Goal: Task Accomplishment & Management: Manage account settings

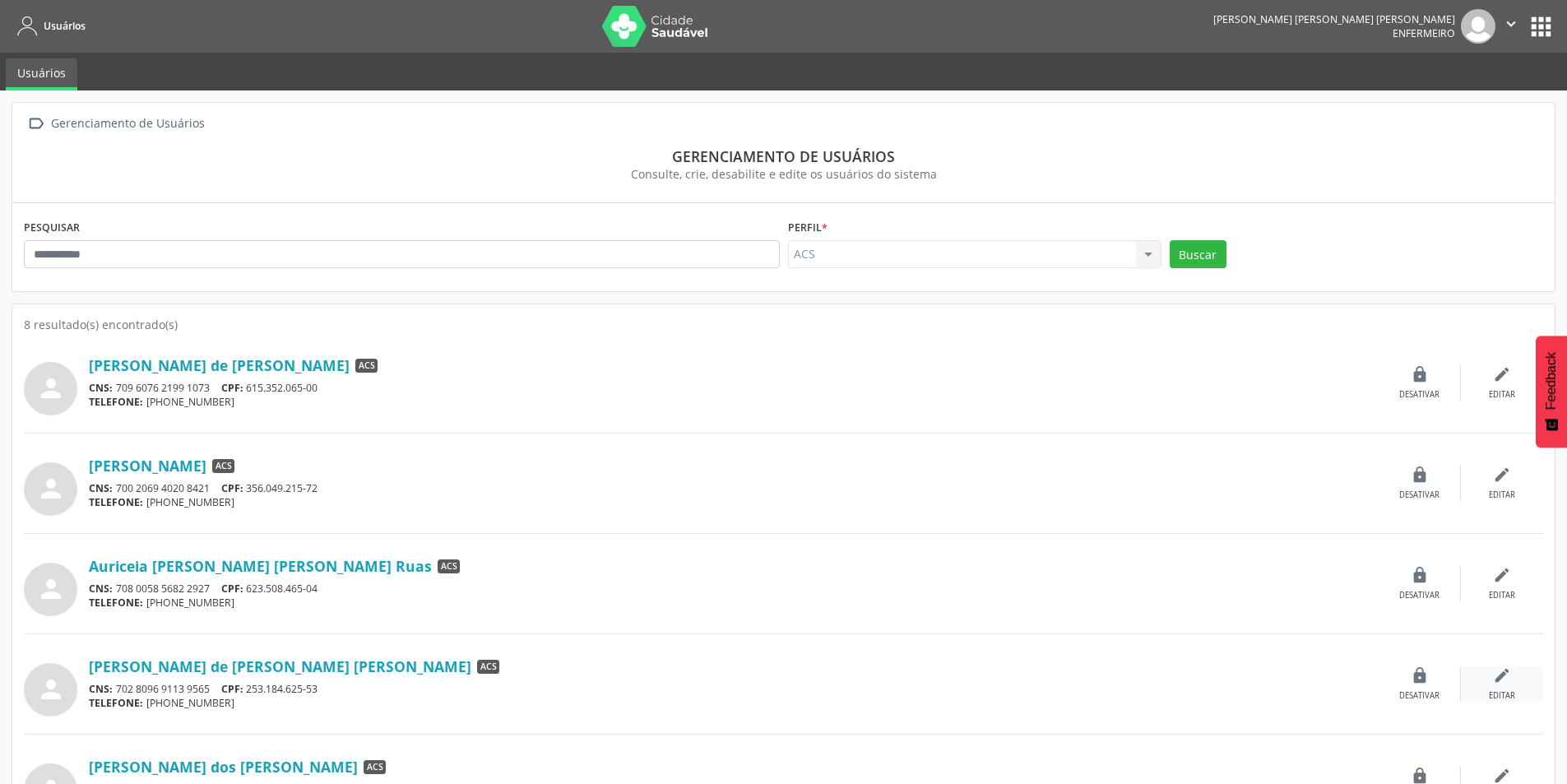
click at [1497, 673] on icon "edit" at bounding box center [1502, 675] width 18 height 18
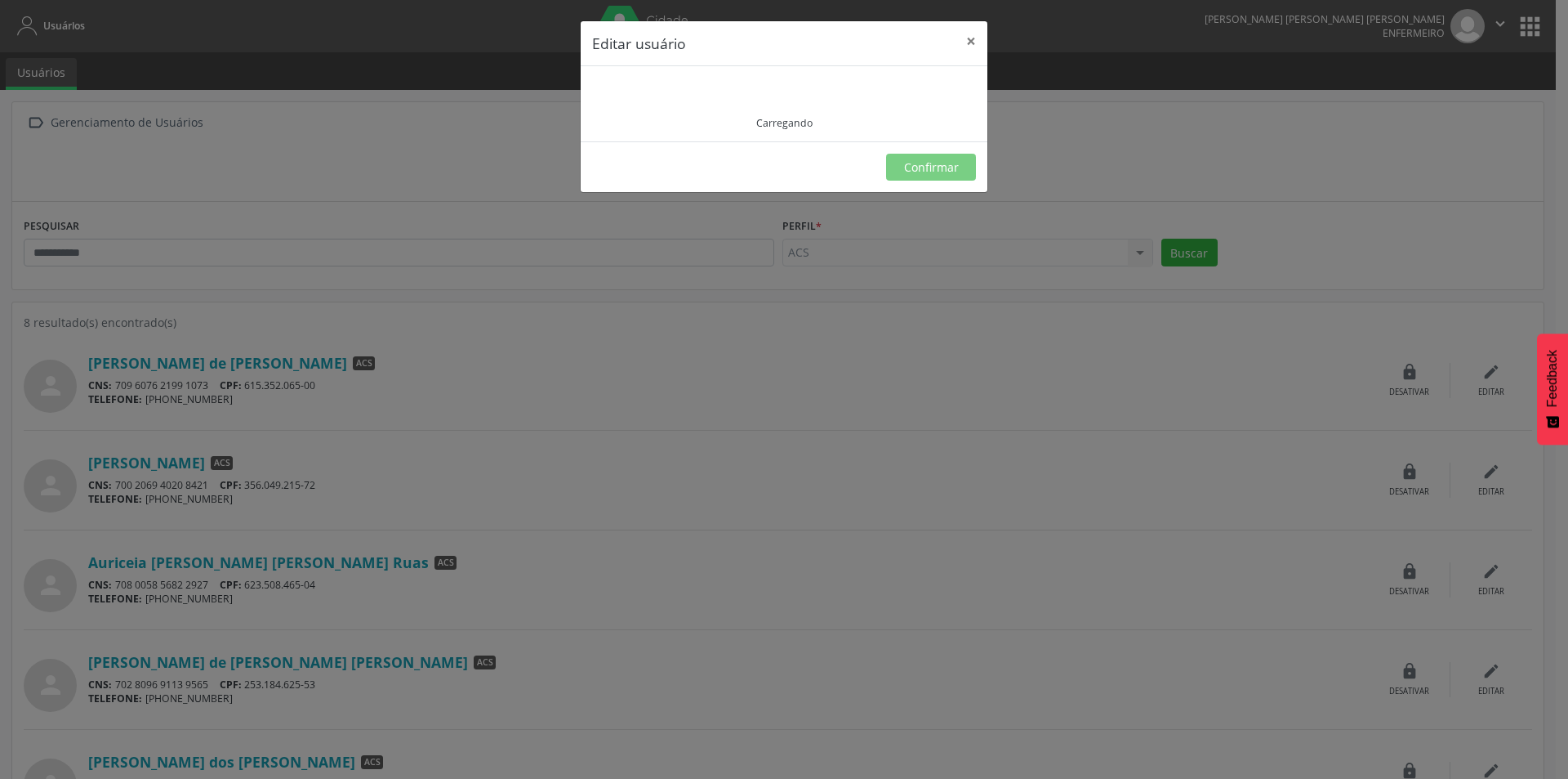
type input "**********"
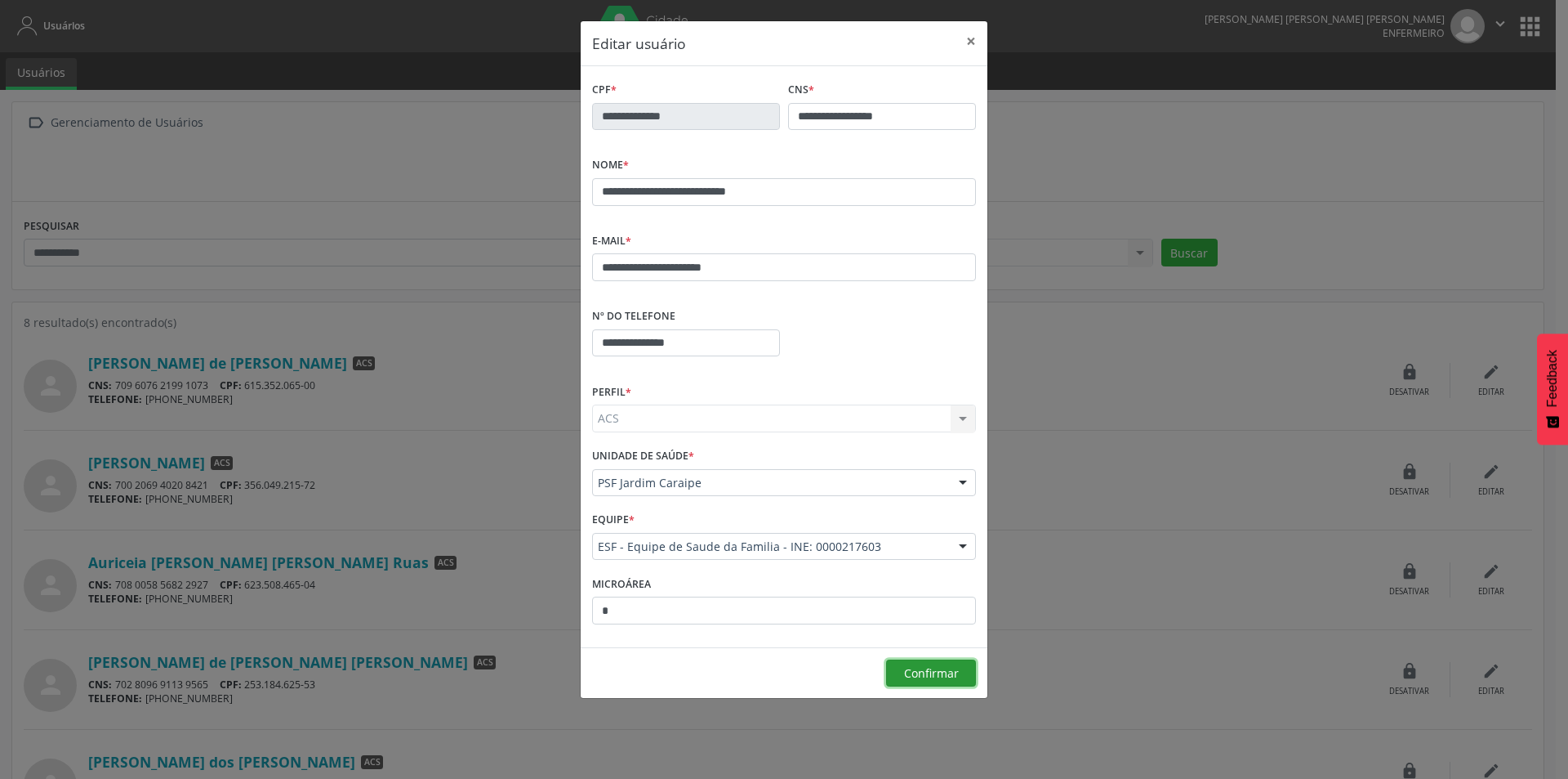
click at [914, 664] on button "Confirmar" at bounding box center [930, 673] width 89 height 27
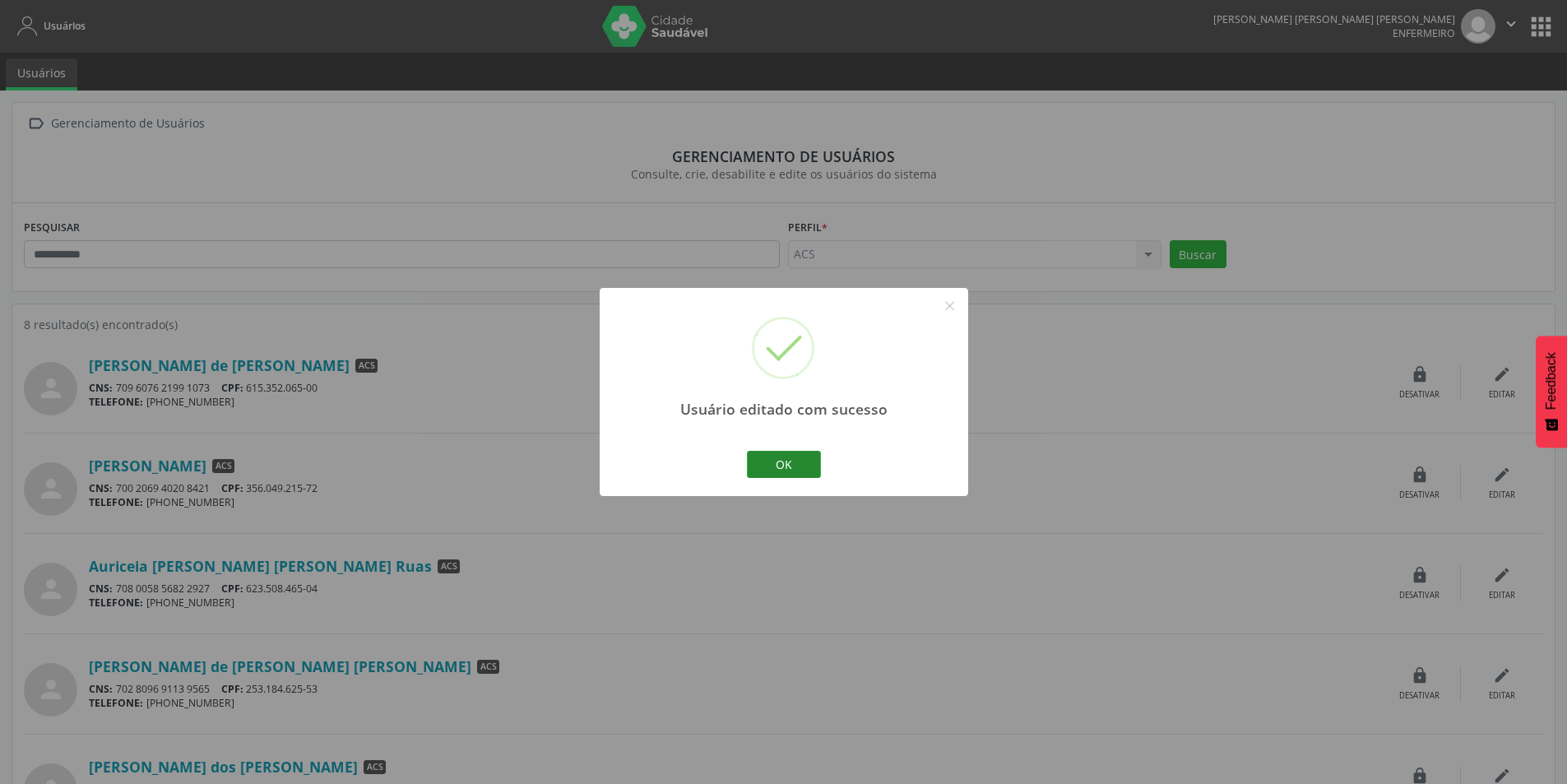
click at [803, 458] on button "OK" at bounding box center [784, 464] width 74 height 28
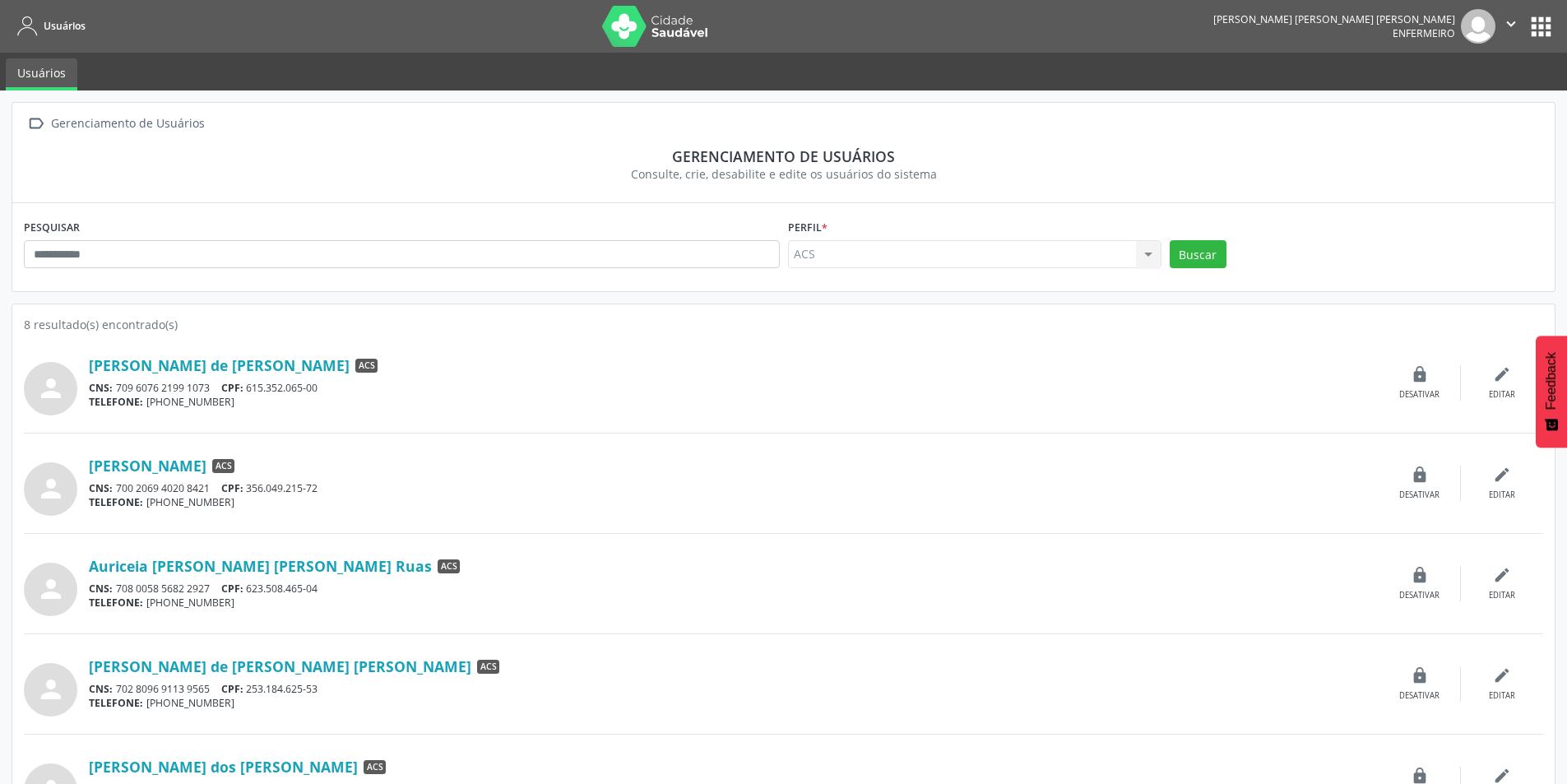
click at [1543, 33] on button "apps" at bounding box center [1541, 27] width 29 height 29
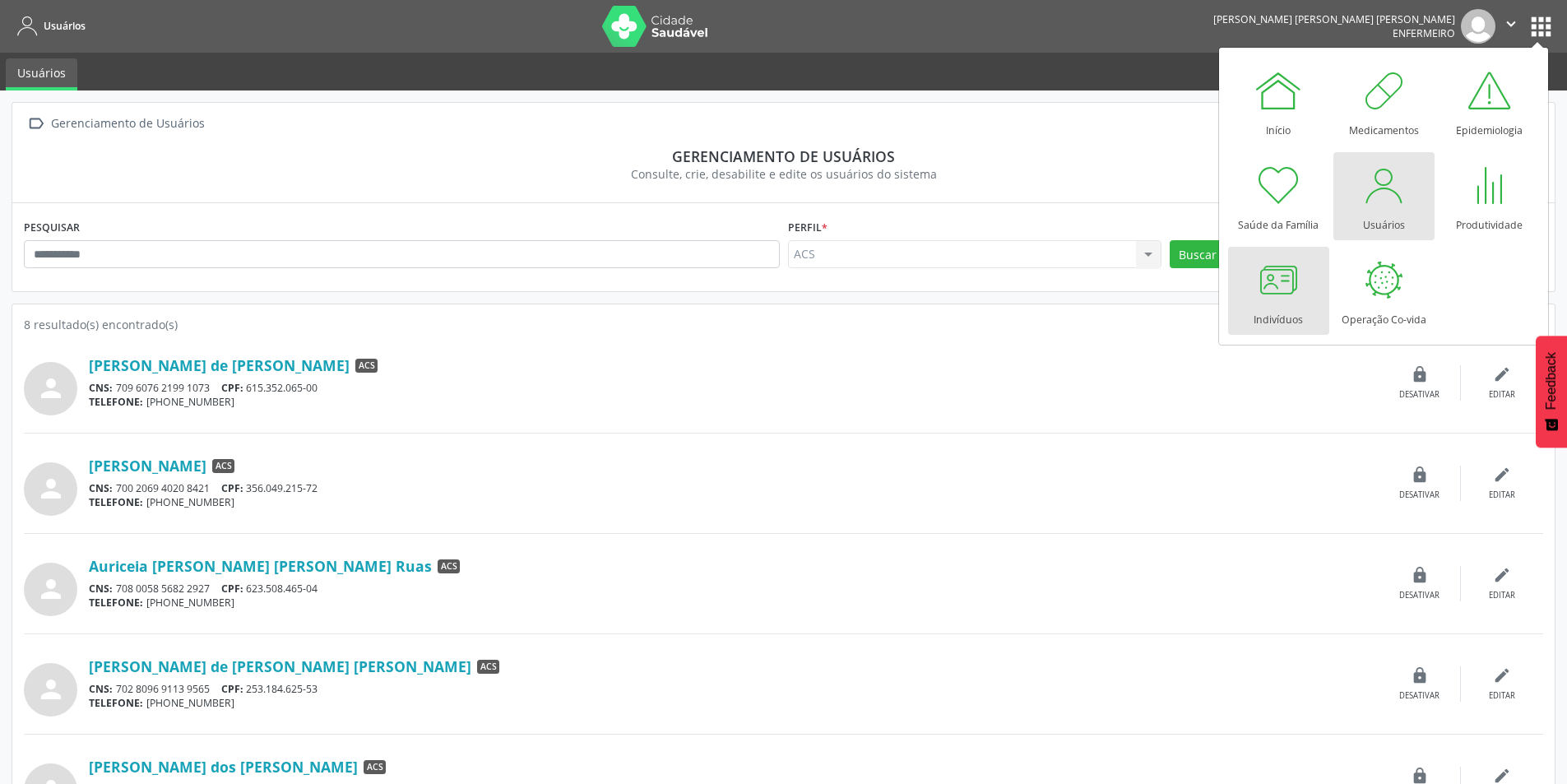
click at [1256, 279] on div at bounding box center [1278, 279] width 49 height 49
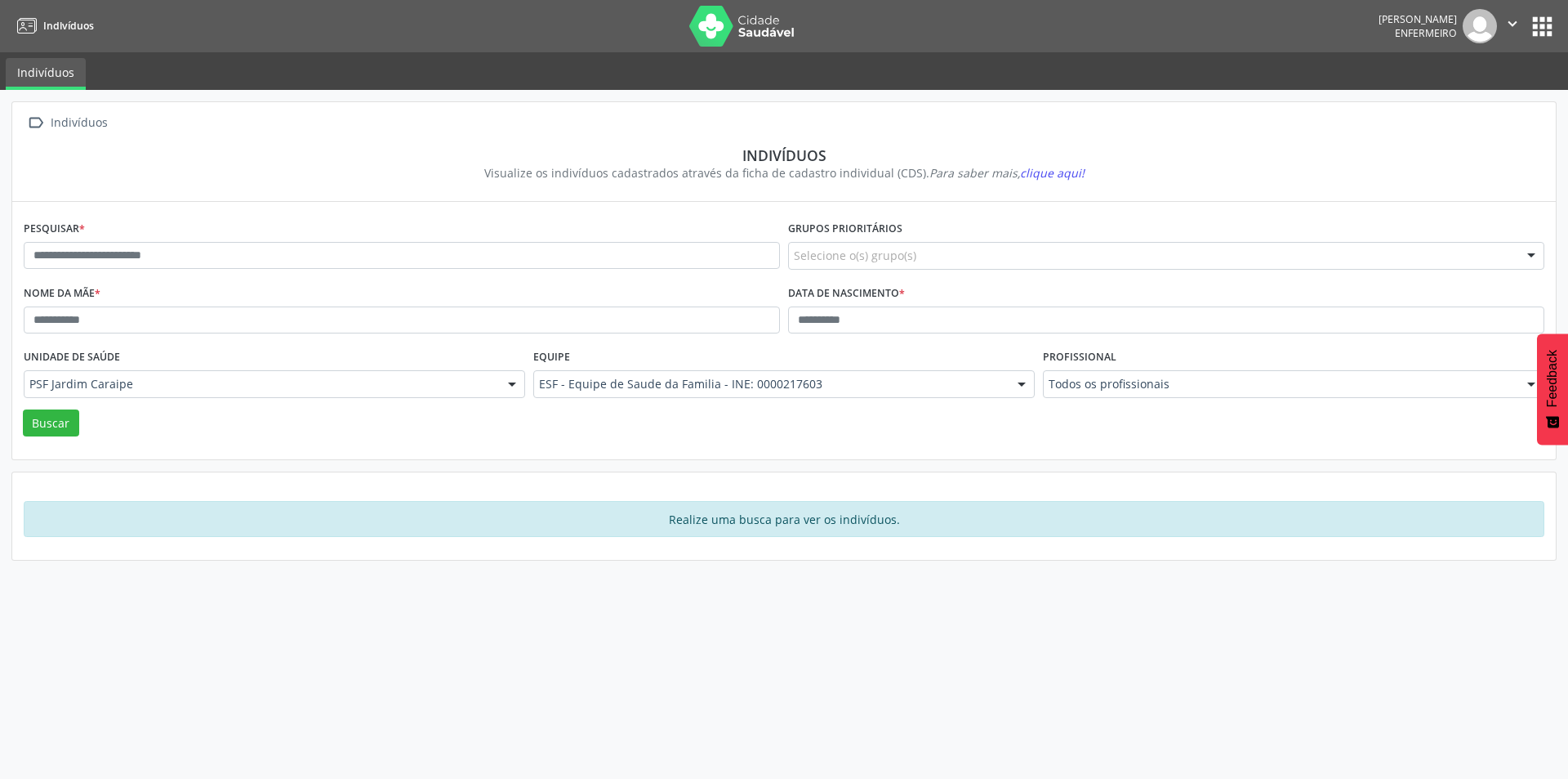
click at [1548, 23] on button "apps" at bounding box center [1542, 27] width 28 height 28
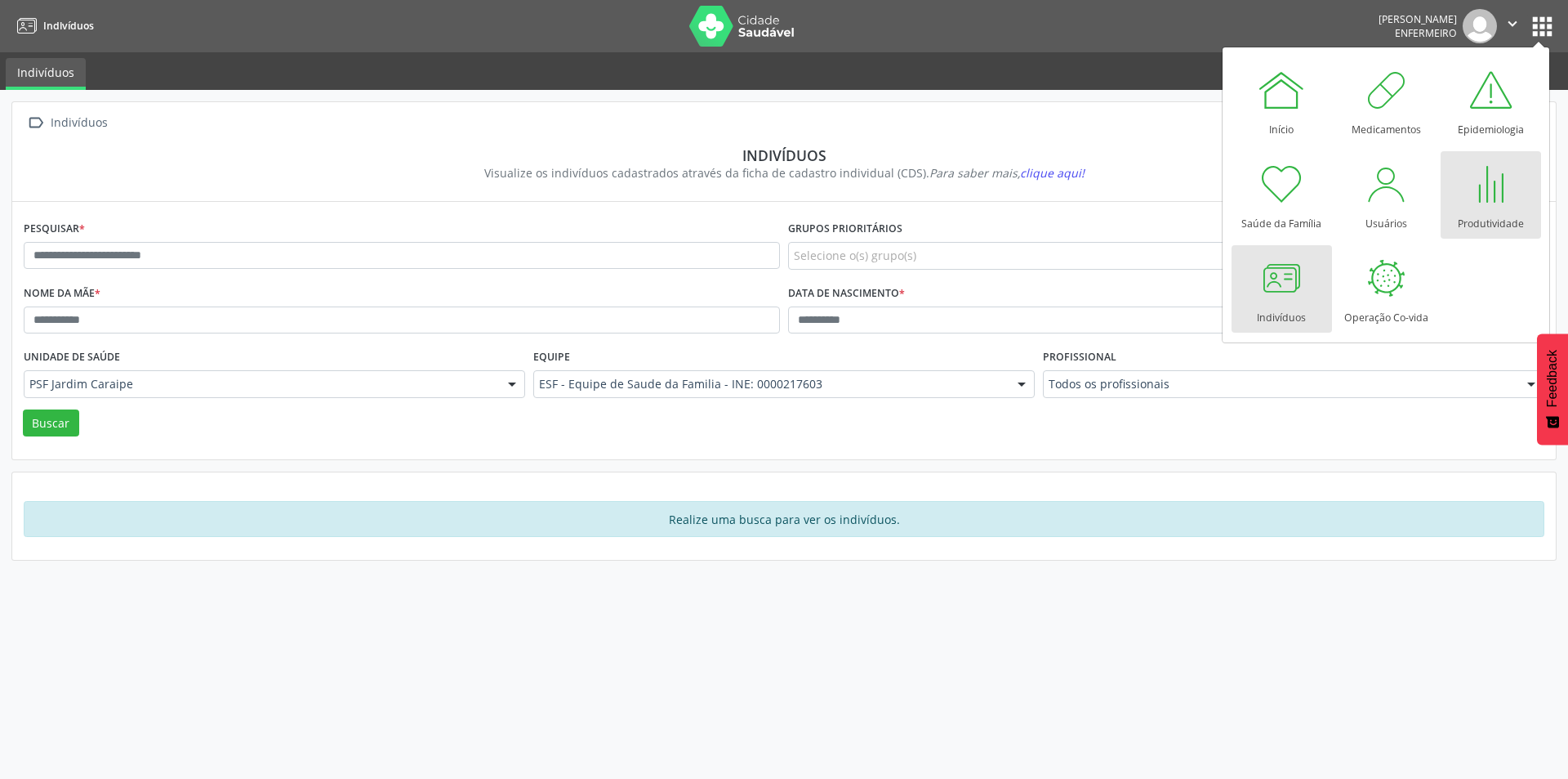
click at [1451, 191] on link "Produtividade" at bounding box center [1490, 195] width 100 height 88
click at [1450, 189] on link "Produtividade" at bounding box center [1490, 195] width 100 height 88
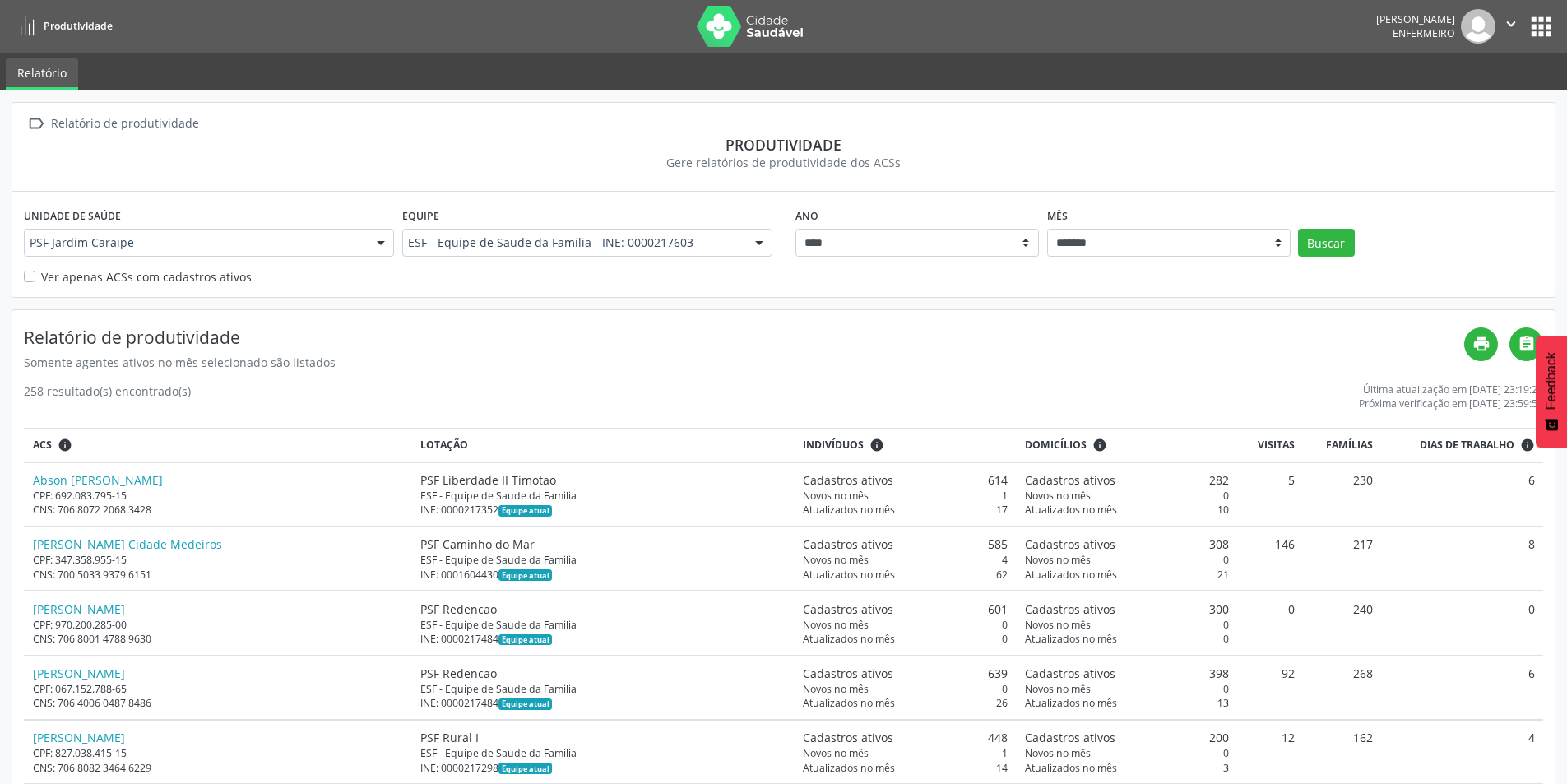
click at [1545, 18] on button "apps" at bounding box center [1541, 27] width 29 height 29
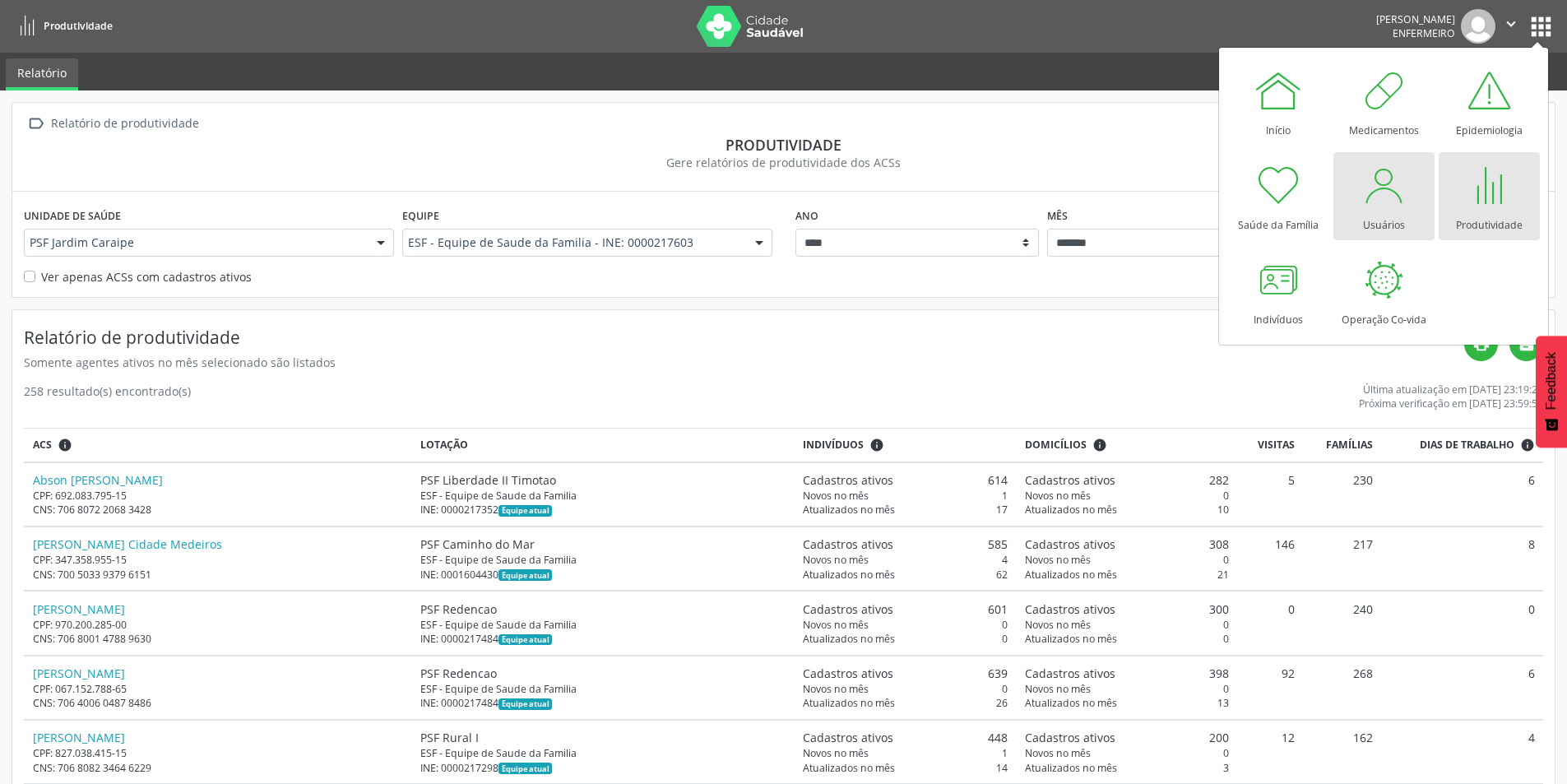
click at [1376, 222] on div "Usuários" at bounding box center [1384, 220] width 42 height 22
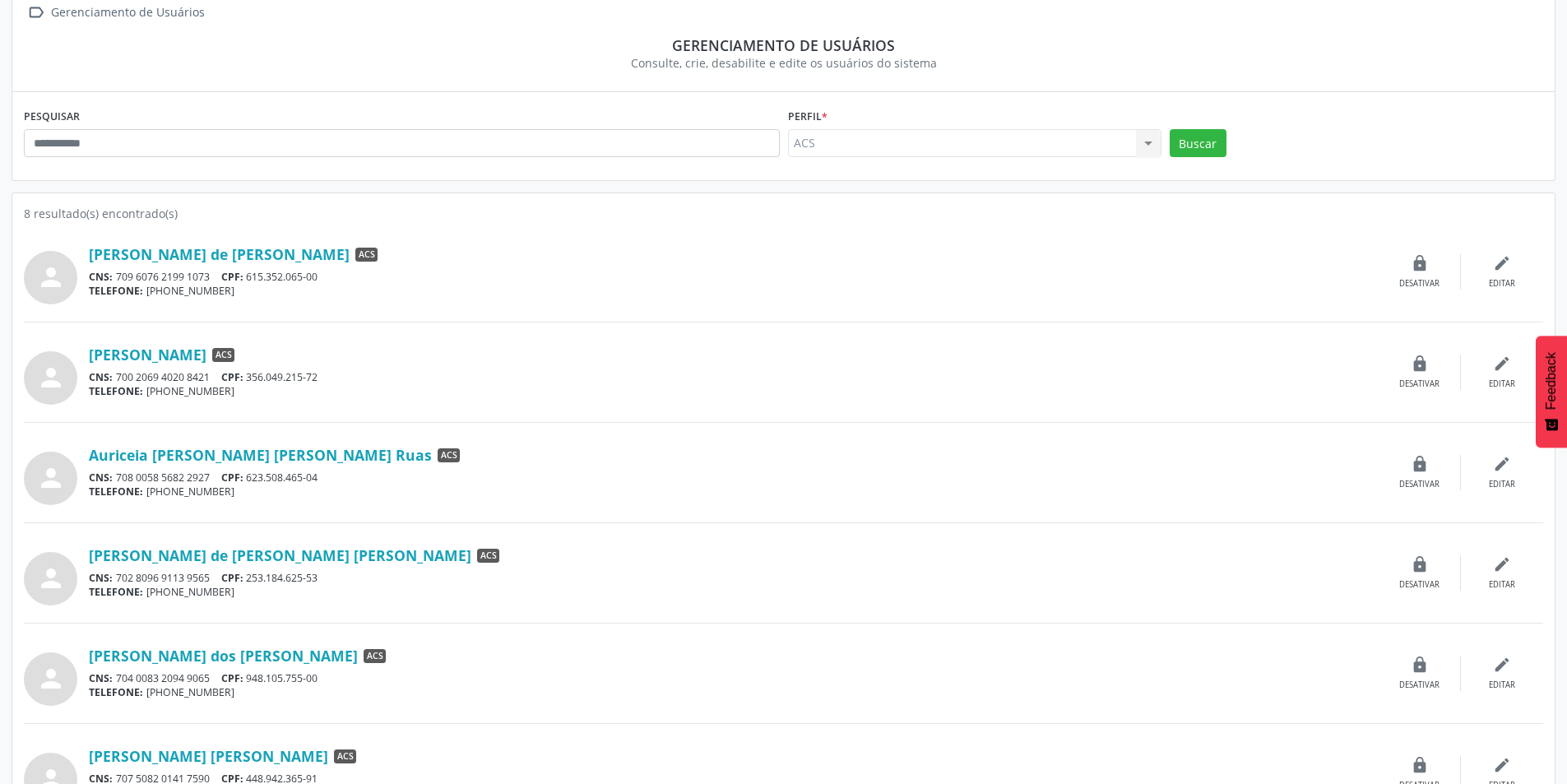
scroll to position [29, 0]
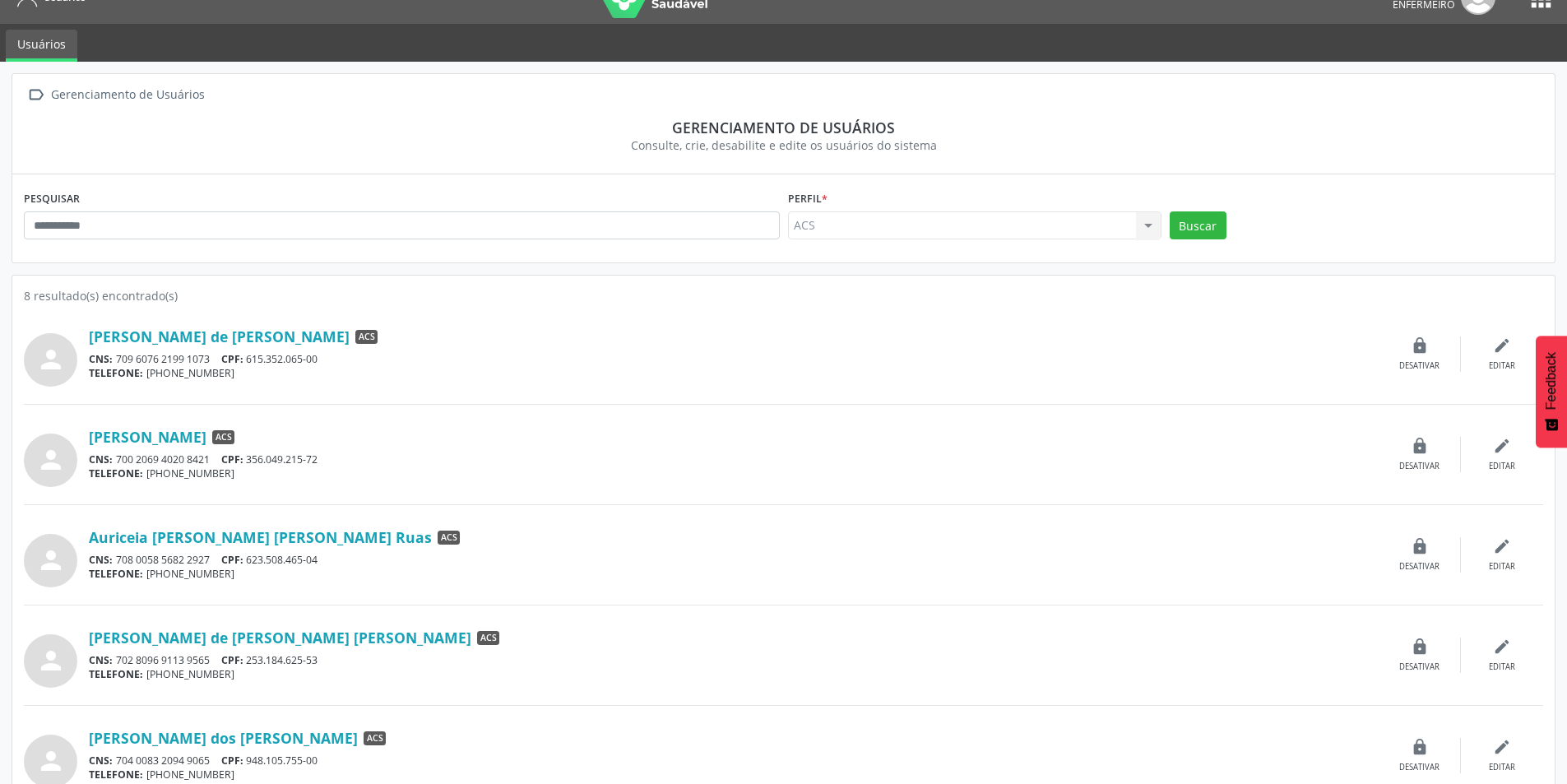
click at [1140, 217] on div "ACS ACS Nenhum resultado encontrado para: " " Não há nenhuma opção para ser exi…" at bounding box center [974, 225] width 374 height 28
click at [1157, 219] on div "ACS ACS Nenhum resultado encontrado para: " " Não há nenhuma opção para ser exi…" at bounding box center [974, 225] width 374 height 28
click at [1152, 225] on div "ACS ACS Nenhum resultado encontrado para: " " Não há nenhuma opção para ser exi…" at bounding box center [974, 225] width 374 height 28
click at [1146, 226] on div "ACS ACS Nenhum resultado encontrado para: " " Não há nenhuma opção para ser exi…" at bounding box center [974, 225] width 374 height 28
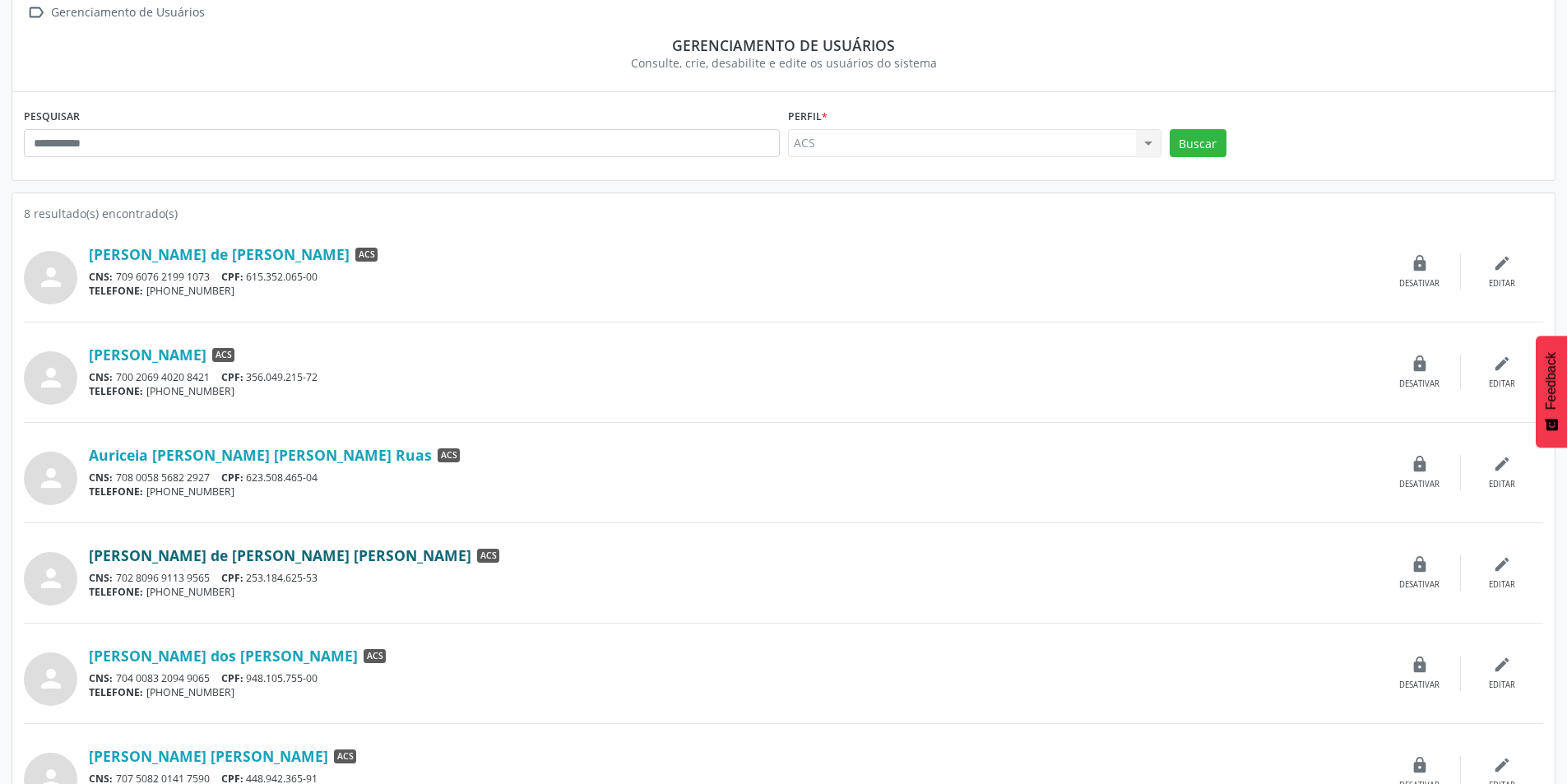
click at [144, 552] on link "[PERSON_NAME]" at bounding box center [280, 555] width 383 height 18
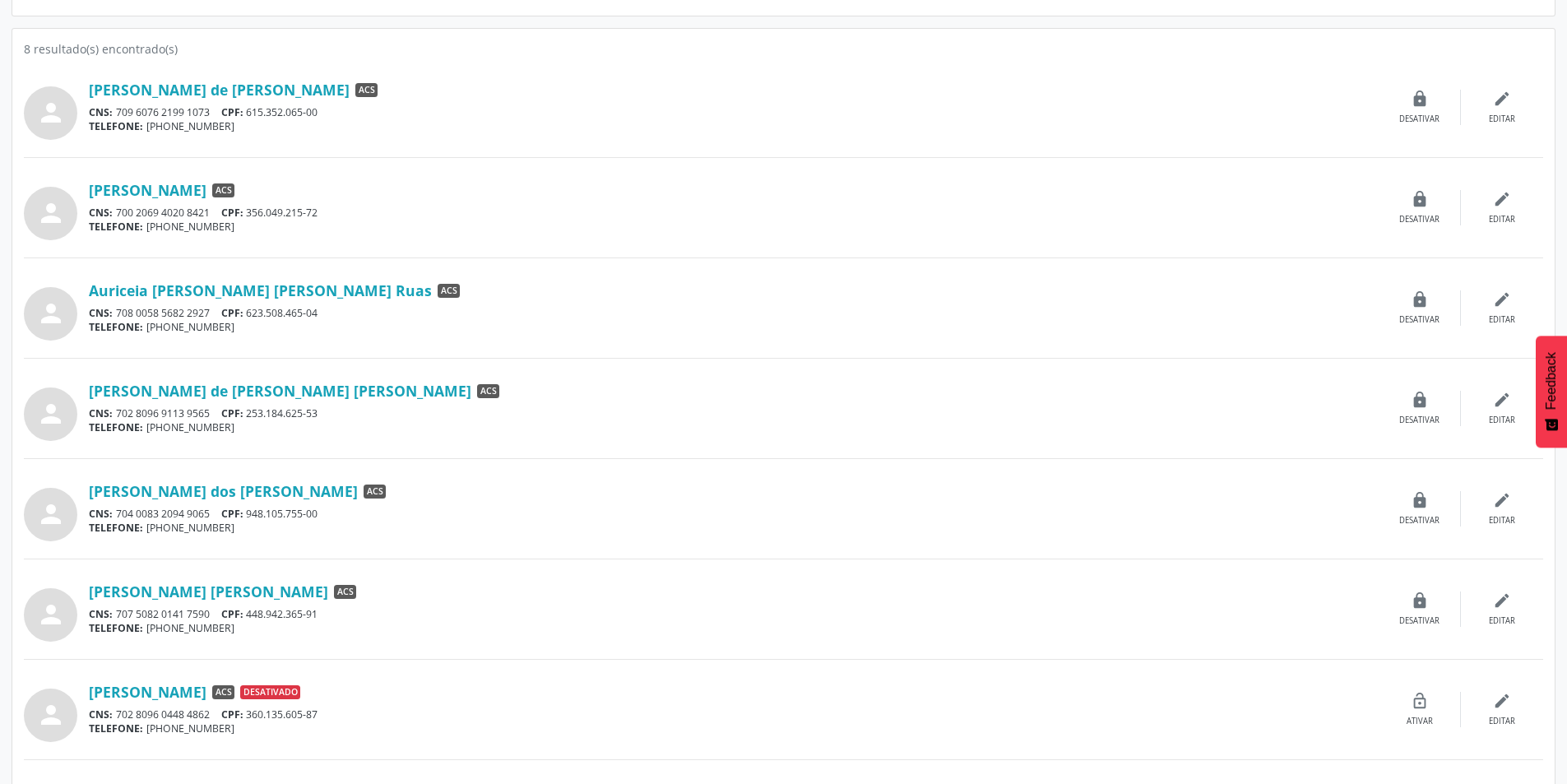
scroll to position [194, 0]
